Goal: Transaction & Acquisition: Book appointment/travel/reservation

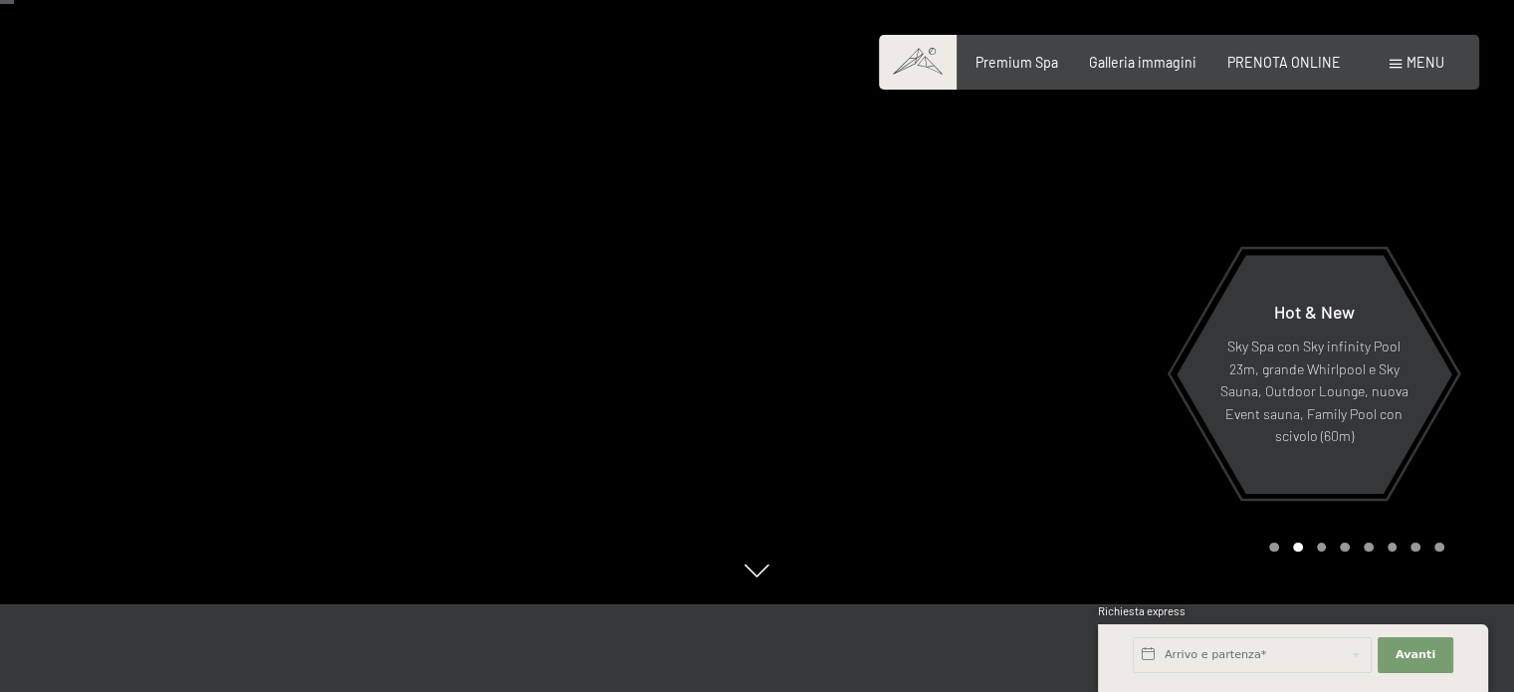
click at [1410, 63] on span "Menu" at bounding box center [1426, 62] width 38 height 17
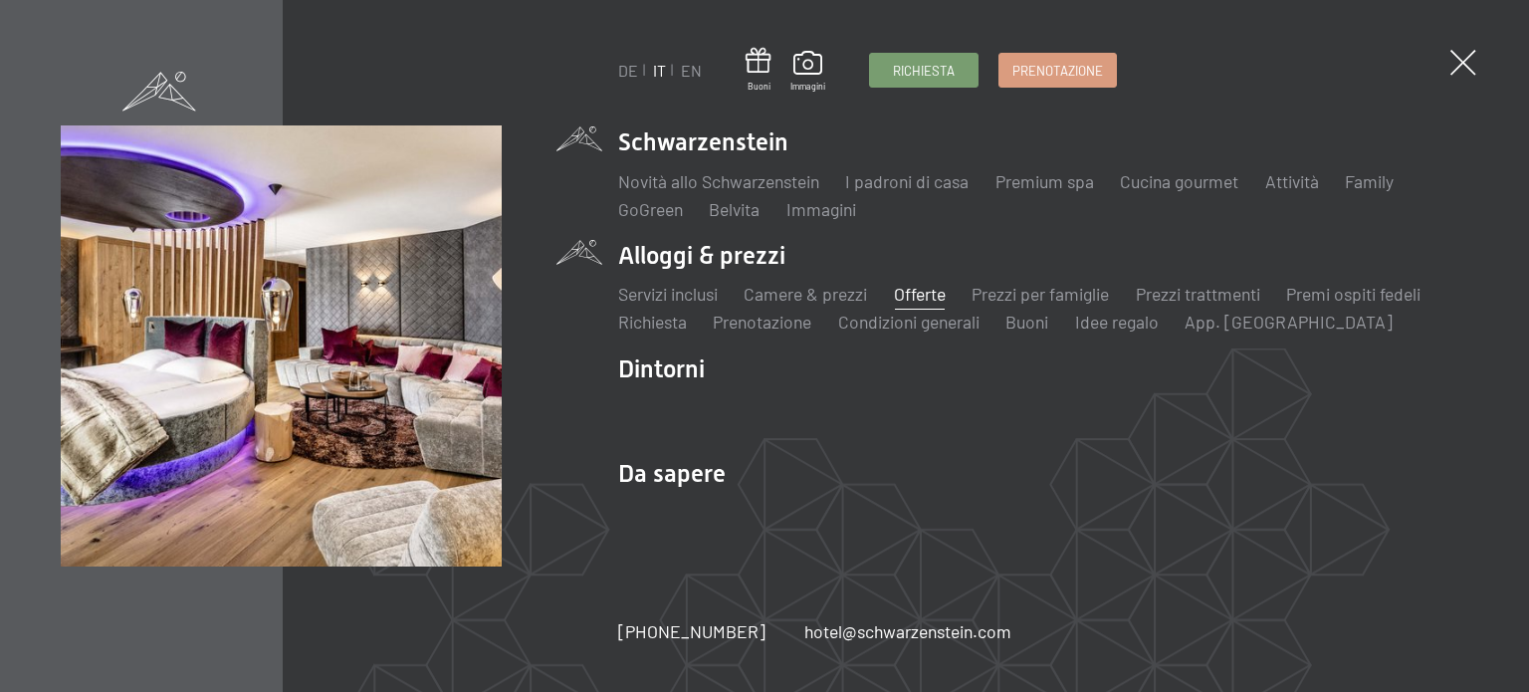
click at [938, 290] on link "Offerte" at bounding box center [920, 294] width 52 height 22
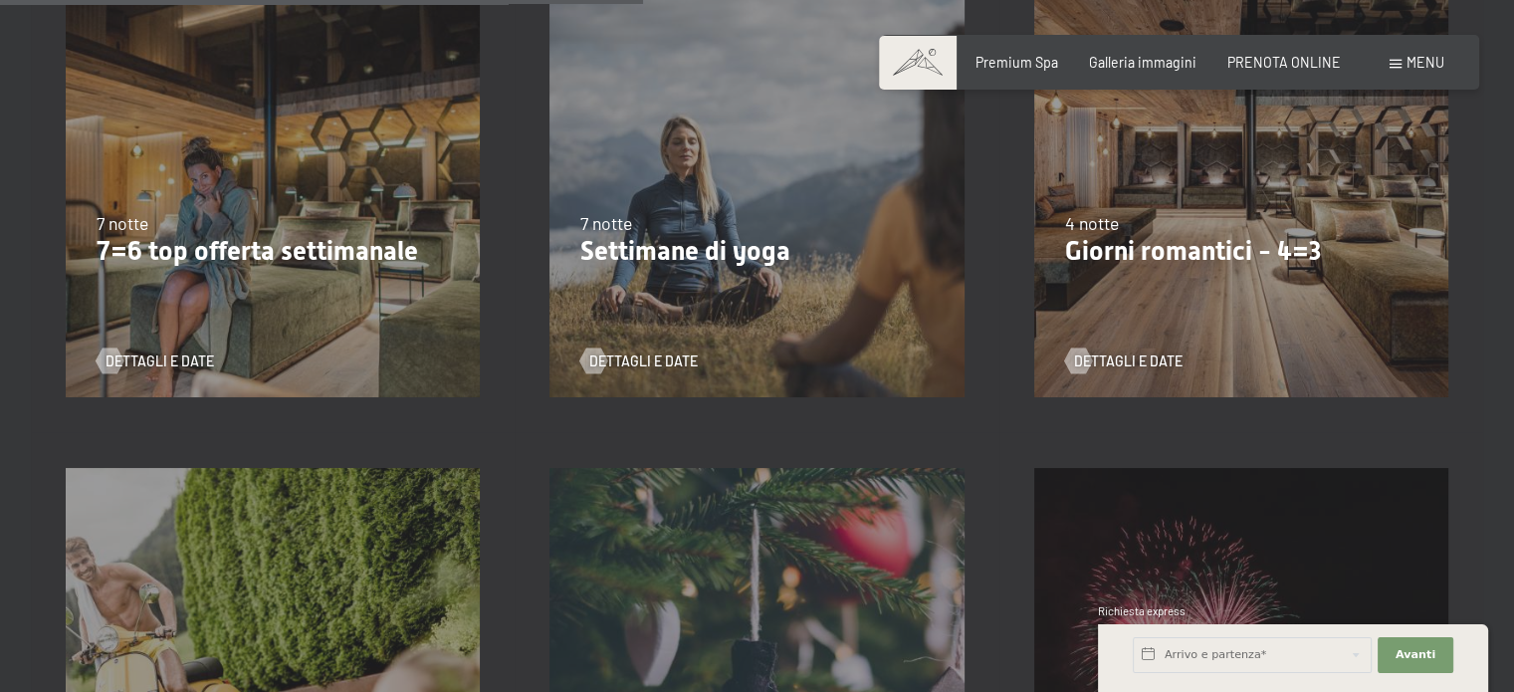
scroll to position [1520, 0]
click at [1246, 291] on div "9/11/2025-5/12/2025 8/12/2025-19/12/2025 11/1/2026-23/1/2026 8/3/2026-27/3/2026…" at bounding box center [1241, 189] width 484 height 484
click at [1116, 363] on span "Dettagli e Date" at bounding box center [1148, 360] width 109 height 20
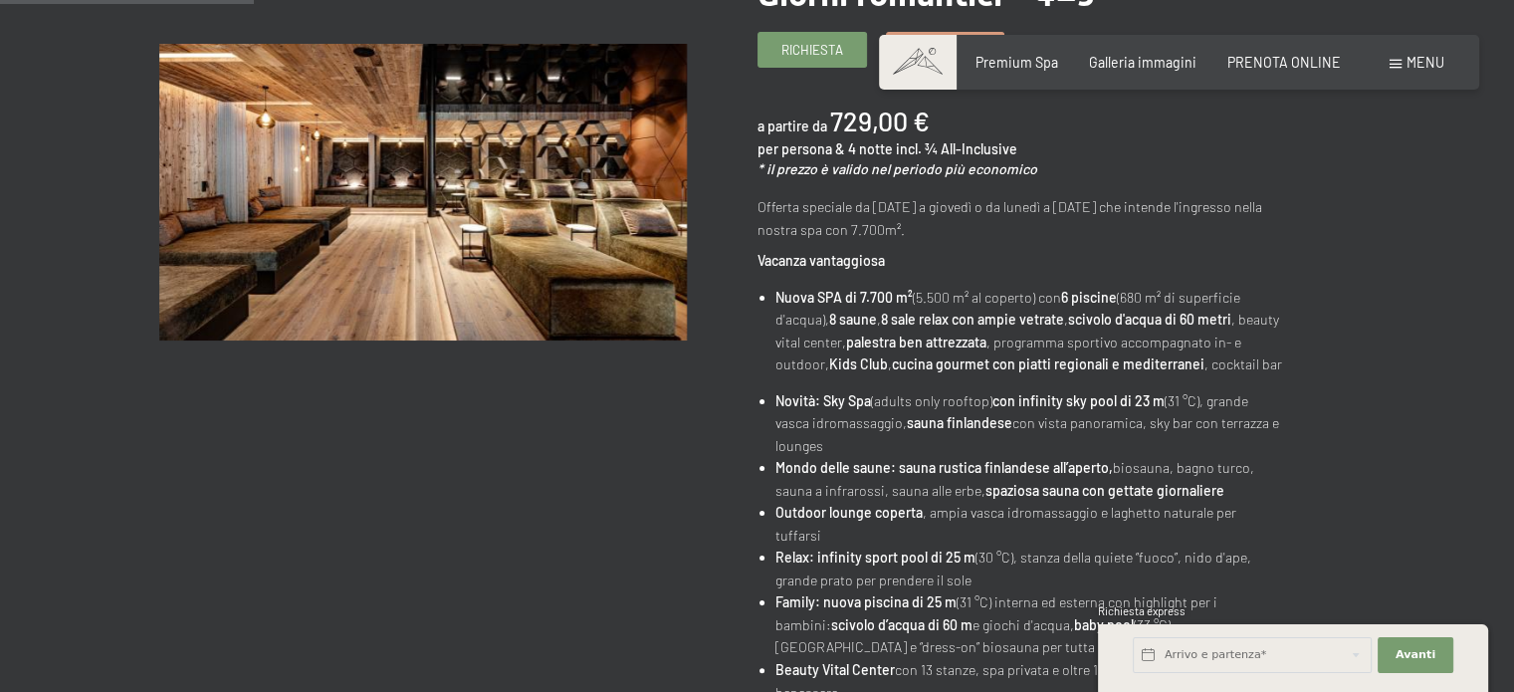
scroll to position [342, 0]
